Goal: Information Seeking & Learning: Find specific fact

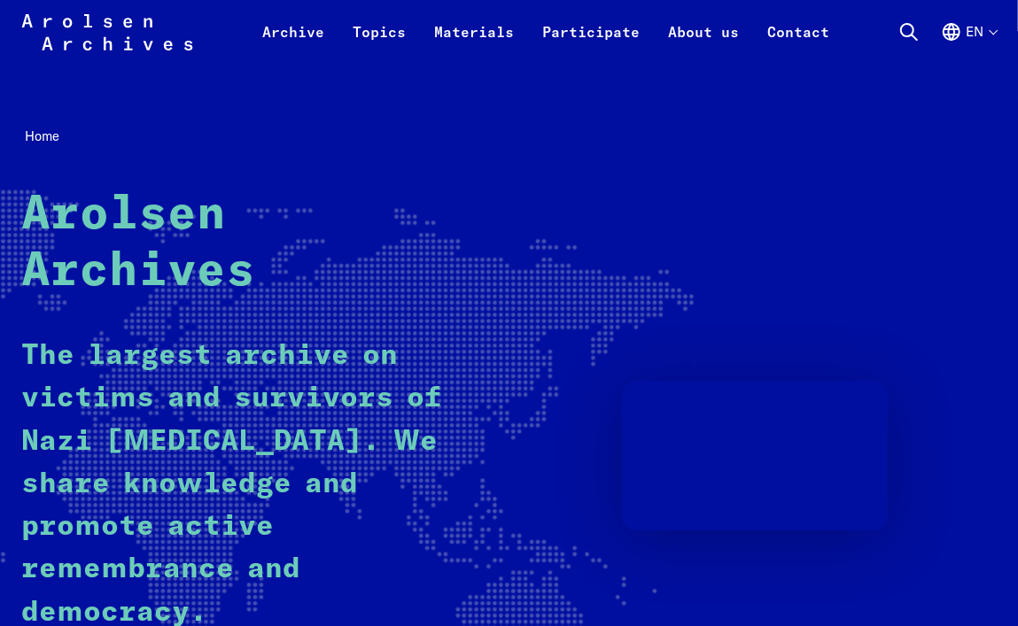
scroll to position [10, 0]
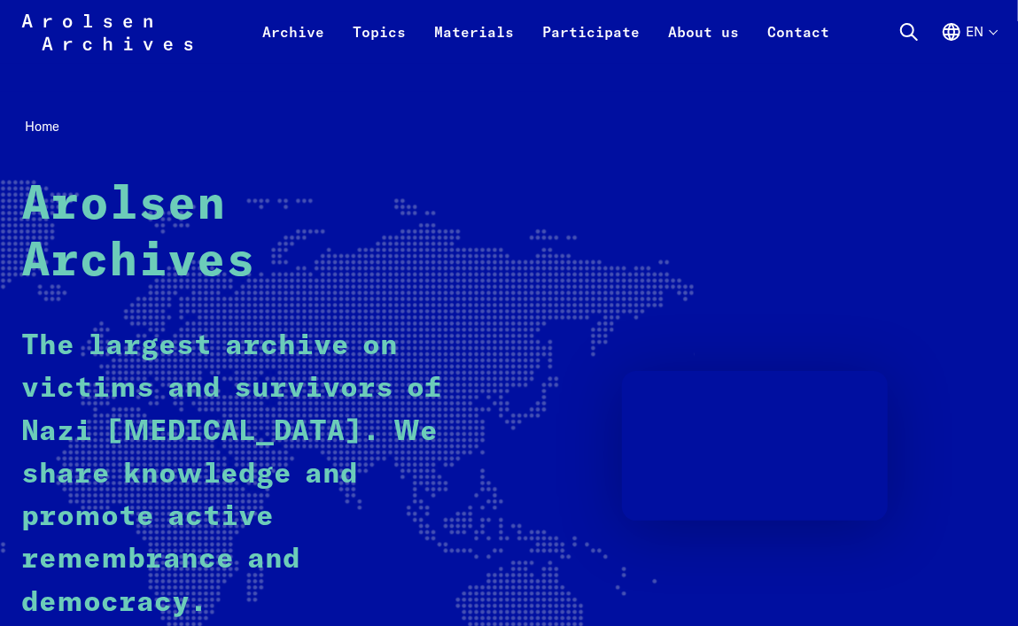
click at [910, 23] on icon at bounding box center [908, 31] width 21 height 21
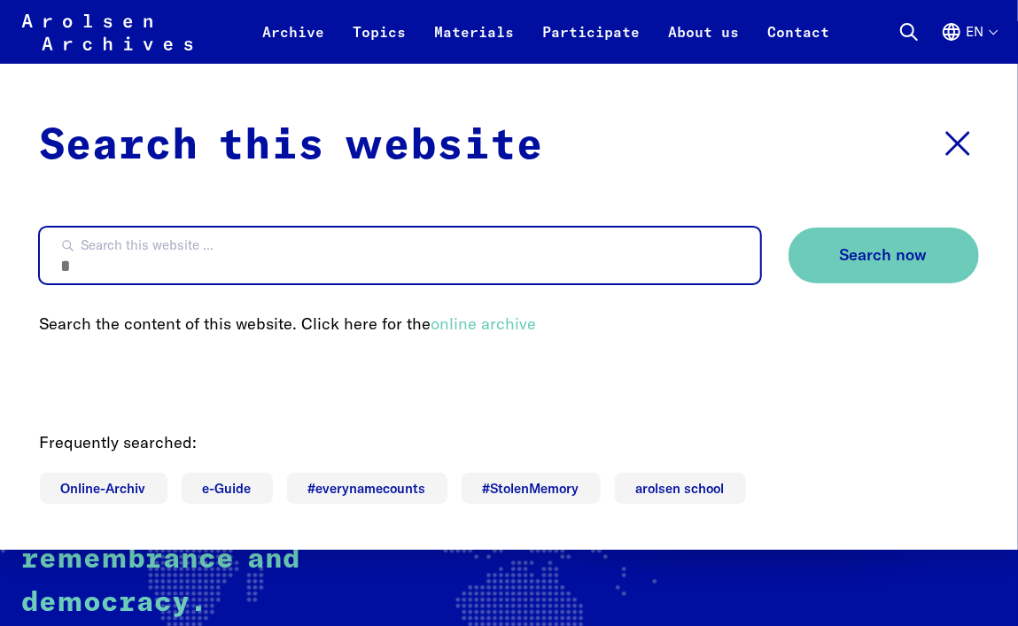
click at [458, 283] on input "Search this website ..." at bounding box center [400, 256] width 720 height 56
type input "*****"
click at [788, 228] on button "Search now" at bounding box center [883, 256] width 190 height 56
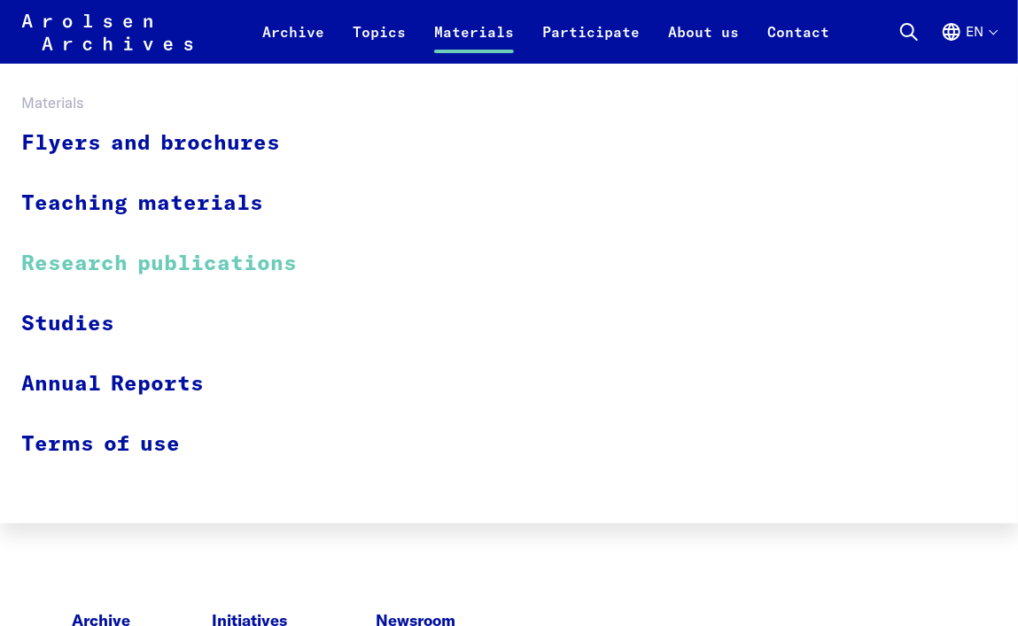
scroll to position [184, 0]
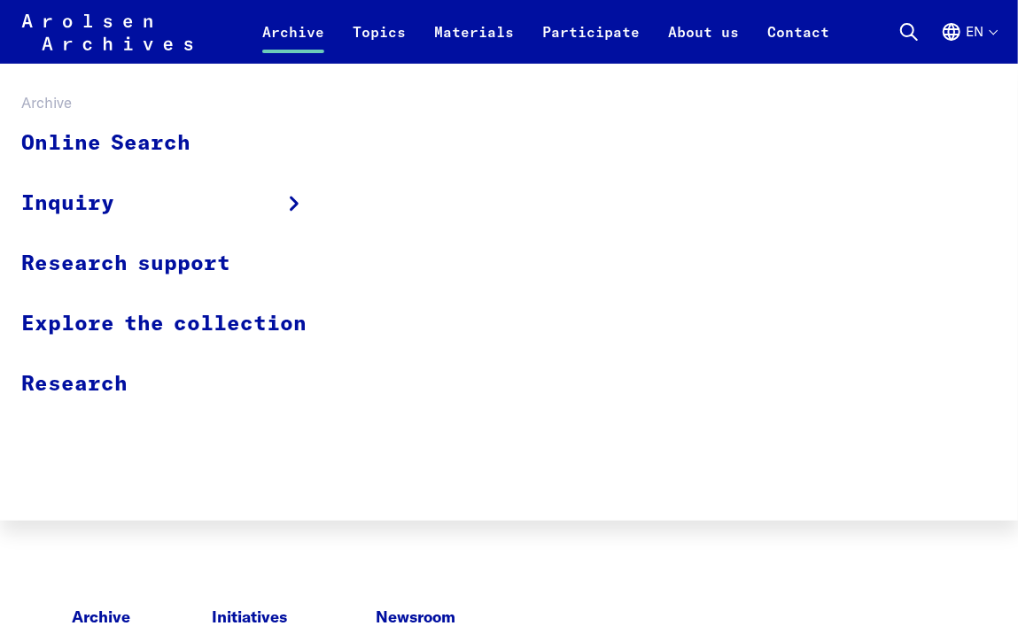
click at [281, 32] on link "Archive" at bounding box center [293, 42] width 90 height 43
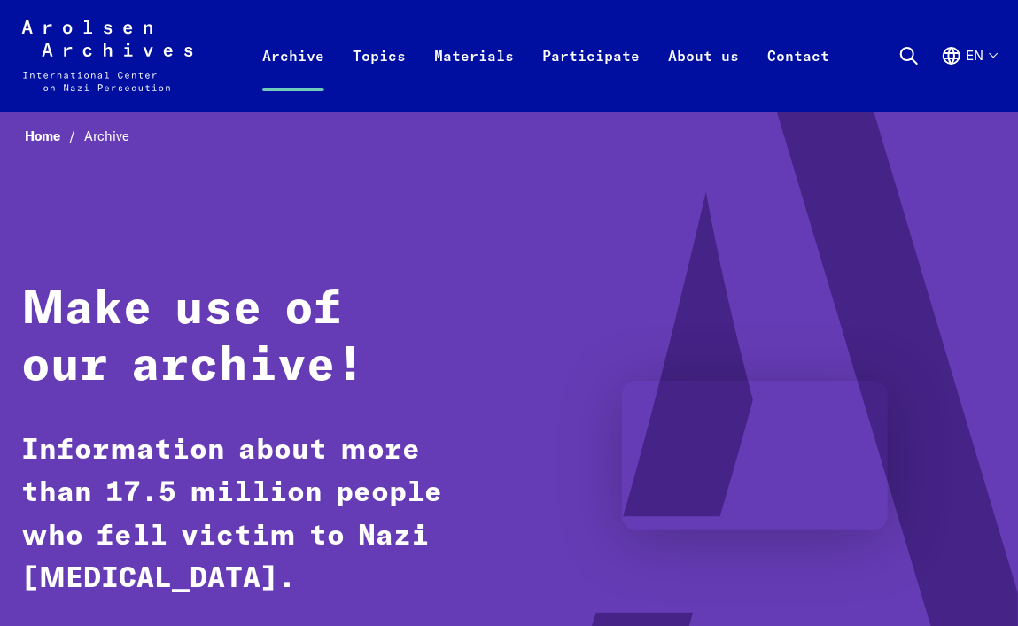
click at [204, 186] on link "Online Search" at bounding box center [175, 171] width 308 height 59
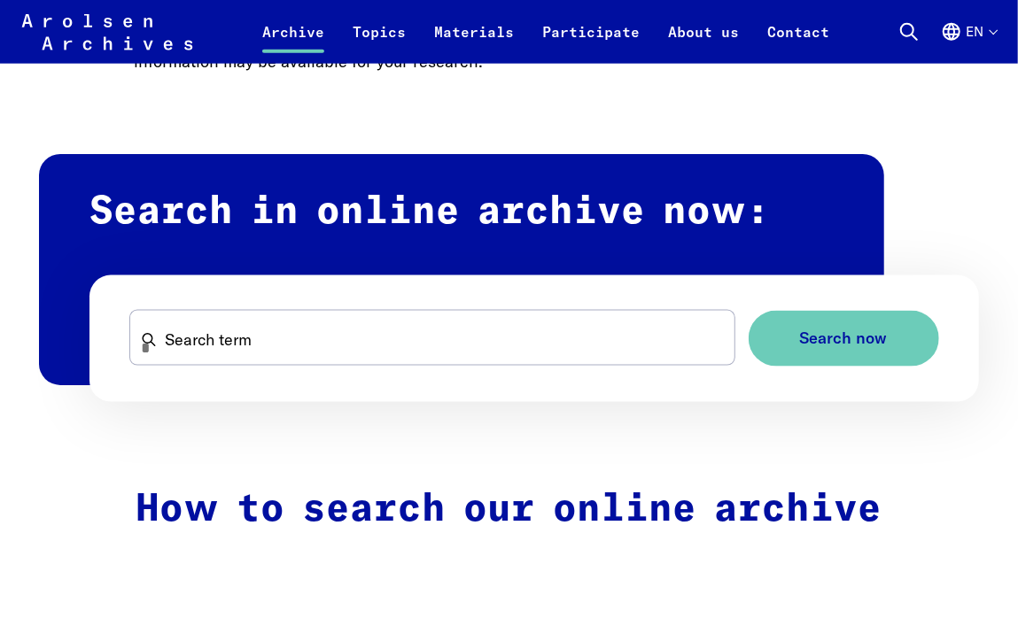
scroll to position [957, 0]
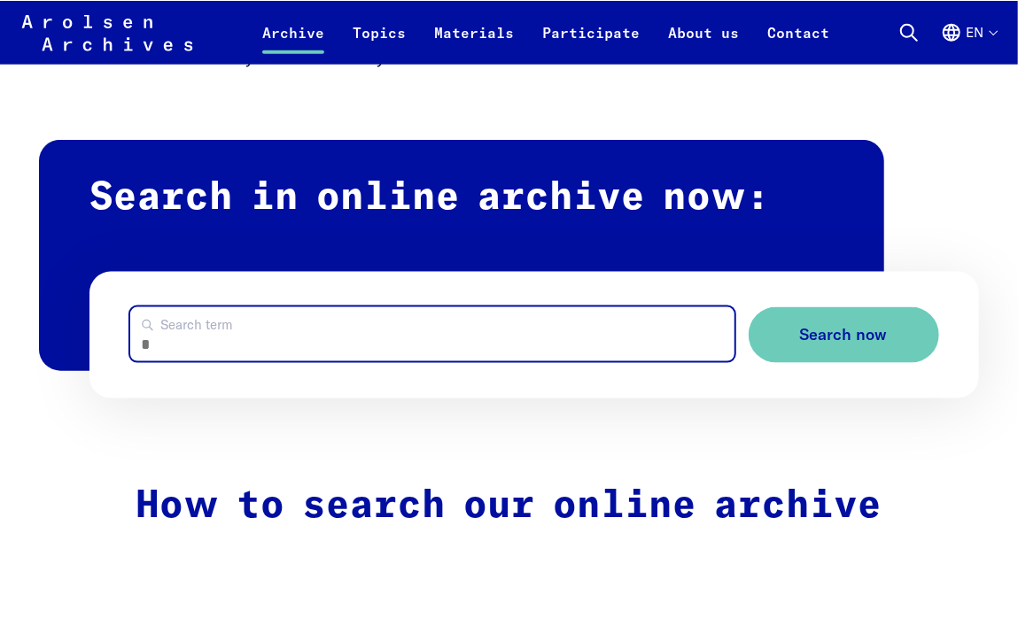
click at [236, 324] on input "Search term" at bounding box center [432, 333] width 604 height 54
type input "*****"
click at [748, 306] on button "Search now" at bounding box center [843, 334] width 190 height 56
